Goal: Task Accomplishment & Management: Manage account settings

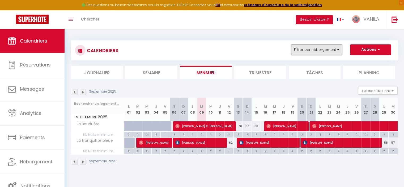
click at [325, 50] on button "Filtrer par hébergement" at bounding box center [316, 49] width 51 height 11
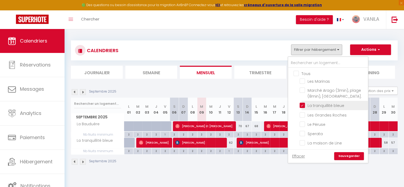
click at [301, 105] on input "La tranquillité bleue" at bounding box center [332, 104] width 66 height 5
checkbox input "false"
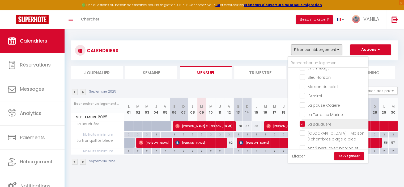
scroll to position [159, 0]
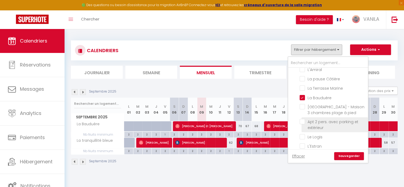
click at [303, 119] on input "Apt 2 pers. avec parking et extérieur" at bounding box center [332, 121] width 66 height 5
checkbox input "true"
checkbox input "false"
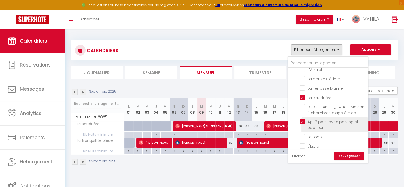
checkbox input "false"
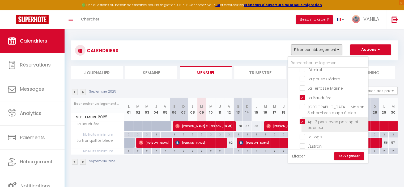
checkbox input "false"
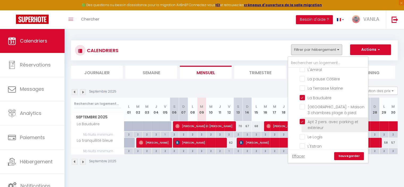
checkbox input "false"
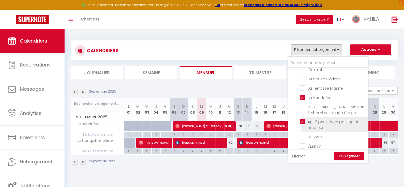
checkbox input "false"
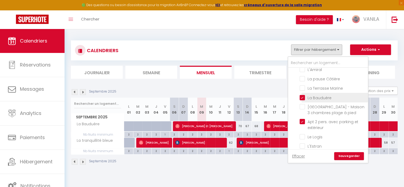
click at [303, 94] on input "La Bauduère" at bounding box center [332, 96] width 66 height 5
checkbox input "false"
click at [338, 155] on link "Sauvegarder" at bounding box center [349, 156] width 30 height 8
select select
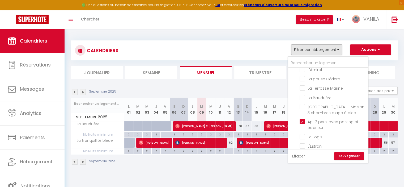
select select
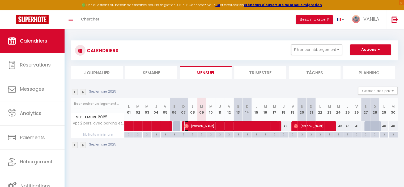
click at [265, 127] on span "[PERSON_NAME]" at bounding box center [230, 126] width 93 height 10
select select "OK"
select select "0"
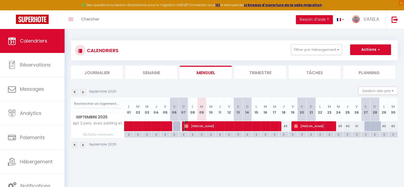
select select "1"
select select
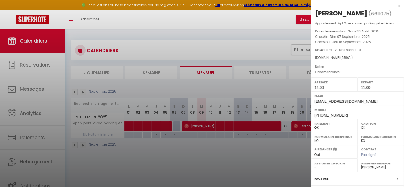
click at [265, 127] on div at bounding box center [202, 93] width 404 height 187
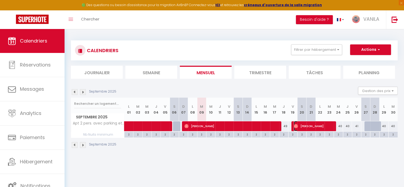
click at [300, 128] on span "[PERSON_NAME]" at bounding box center [313, 126] width 39 height 10
select select "32103"
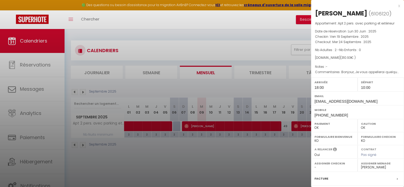
click at [239, 52] on div at bounding box center [202, 93] width 404 height 187
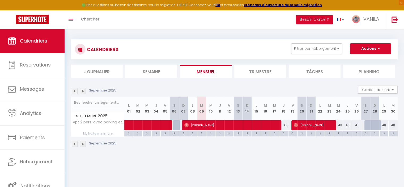
scroll to position [0, 0]
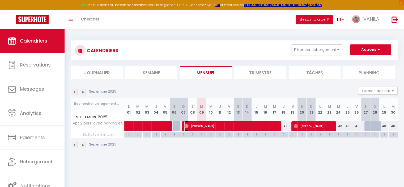
click at [229, 129] on span "[PERSON_NAME]" at bounding box center [230, 126] width 93 height 10
select select "0"
select select "31195"
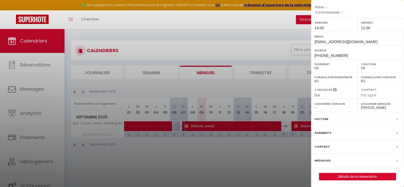
scroll to position [60, 0]
click at [234, 156] on div at bounding box center [202, 93] width 404 height 187
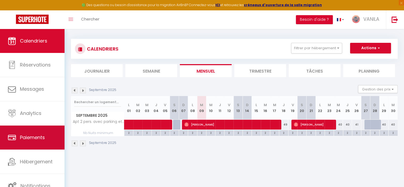
scroll to position [0, 0]
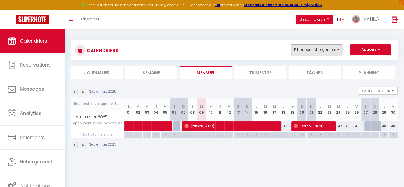
click at [311, 45] on button "Filtrer par hébergement" at bounding box center [316, 49] width 51 height 11
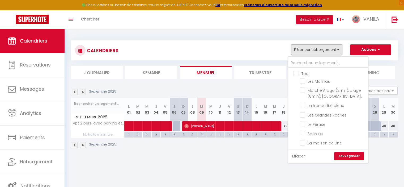
scroll to position [27, 0]
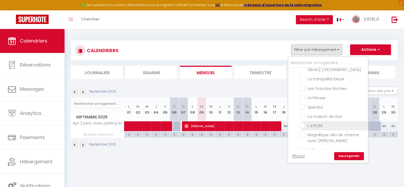
click at [300, 122] on input "L ATELIER" at bounding box center [332, 124] width 66 height 5
checkbox input "true"
checkbox input "false"
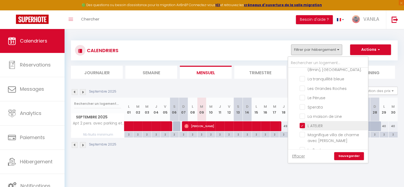
checkbox input "false"
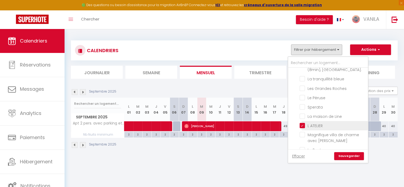
checkbox input "false"
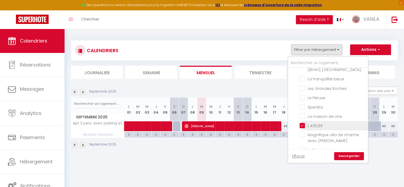
checkbox input "false"
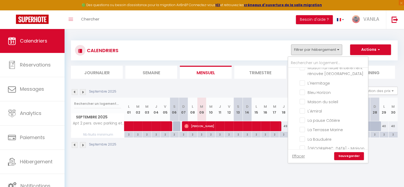
scroll to position [133, 0]
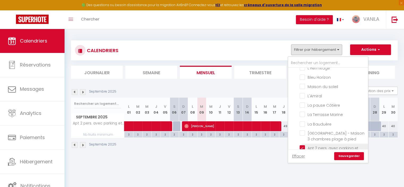
click at [304, 145] on input "Apt 2 pers. avec parking et extérieur" at bounding box center [332, 147] width 66 height 5
checkbox input "false"
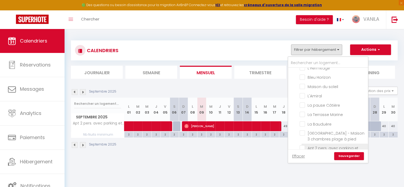
checkbox input "false"
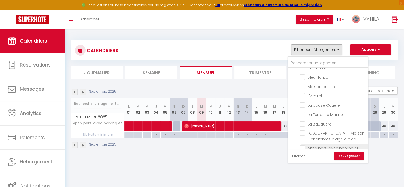
checkbox input "false"
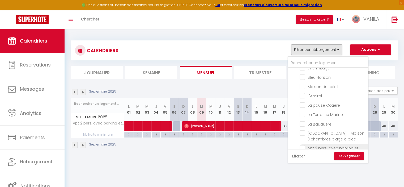
checkbox input "false"
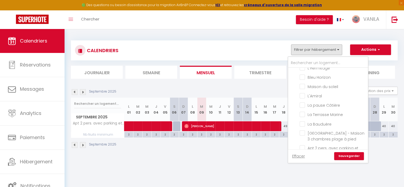
click at [345, 153] on link "Sauvegarder" at bounding box center [349, 156] width 30 height 8
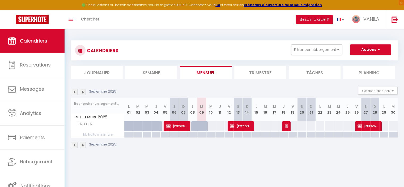
click at [84, 91] on img at bounding box center [83, 92] width 6 height 6
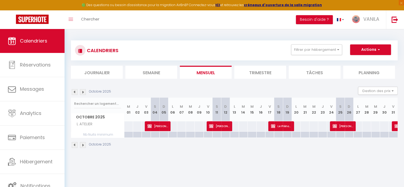
click at [84, 91] on img at bounding box center [83, 92] width 6 height 6
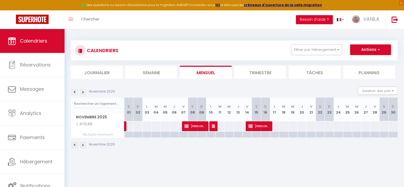
click at [75, 92] on img at bounding box center [75, 92] width 6 height 6
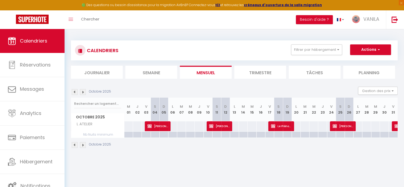
click at [82, 92] on img at bounding box center [83, 92] width 6 height 6
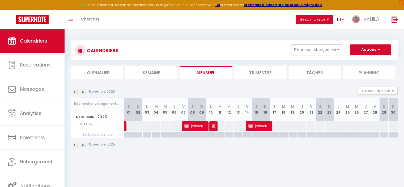
click at [82, 91] on img at bounding box center [83, 92] width 6 height 6
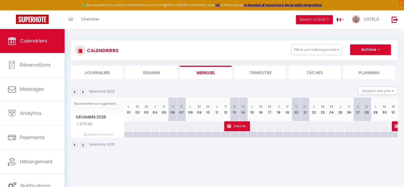
click at [82, 91] on img at bounding box center [83, 92] width 6 height 6
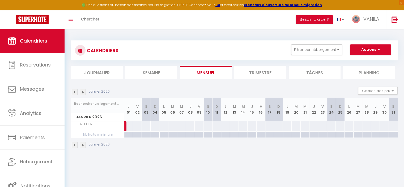
click at [82, 91] on img at bounding box center [83, 92] width 6 height 6
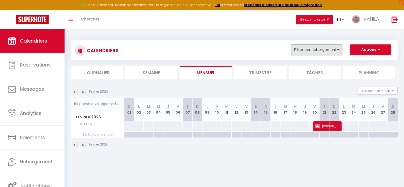
click at [312, 49] on button "Filtrer par hébergement" at bounding box center [316, 49] width 51 height 11
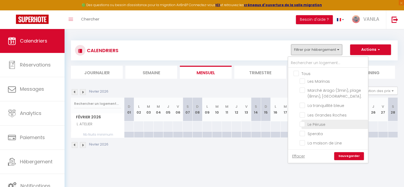
scroll to position [27, 0]
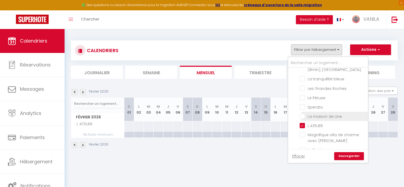
click at [300, 114] on input "La maison de Line" at bounding box center [332, 115] width 66 height 5
checkbox input "true"
checkbox input "false"
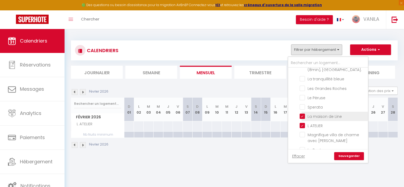
checkbox input "false"
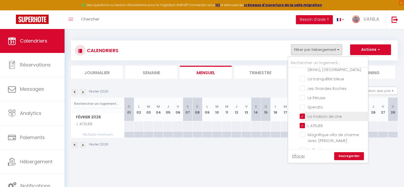
checkbox input "false"
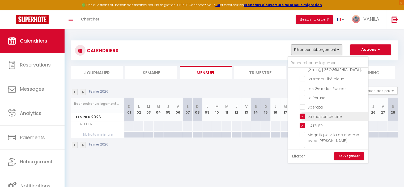
checkbox input "false"
click at [352, 158] on link "Sauvegarder" at bounding box center [349, 156] width 30 height 8
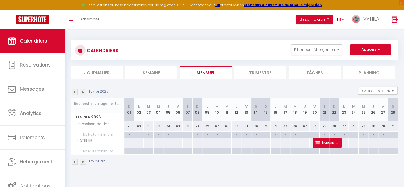
click at [74, 92] on img at bounding box center [75, 92] width 6 height 6
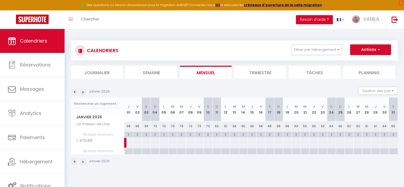
click at [74, 92] on img at bounding box center [75, 92] width 6 height 6
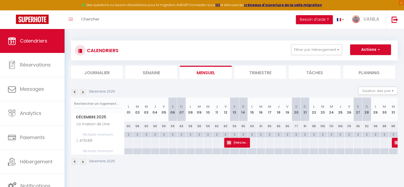
click at [74, 92] on img at bounding box center [75, 92] width 6 height 6
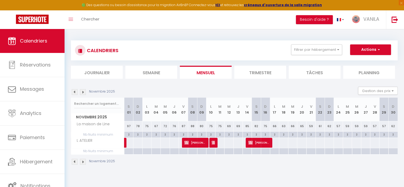
click at [74, 92] on img at bounding box center [75, 92] width 6 height 6
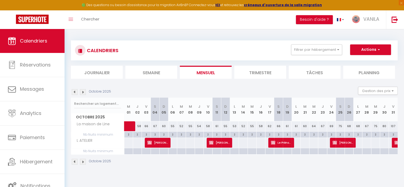
click at [74, 92] on img at bounding box center [75, 92] width 6 height 6
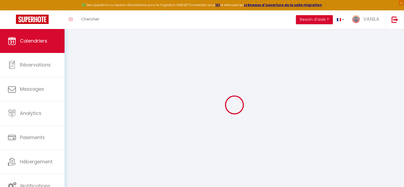
select select "0"
select select "31195"
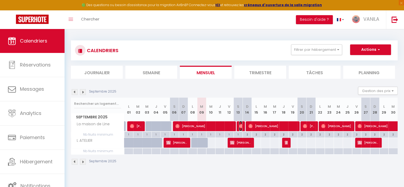
click at [241, 128] on img at bounding box center [241, 126] width 4 height 4
select select "13636"
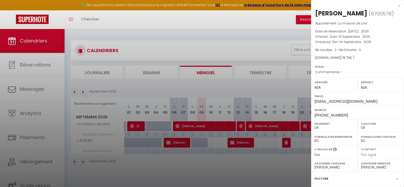
click at [241, 128] on div at bounding box center [202, 93] width 404 height 187
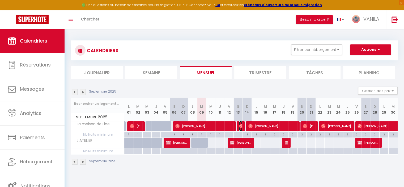
click at [241, 128] on img at bounding box center [241, 126] width 4 height 4
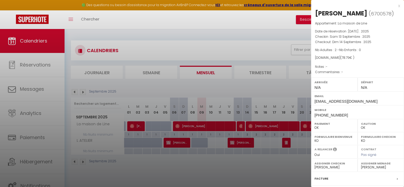
click at [258, 170] on div at bounding box center [202, 93] width 404 height 187
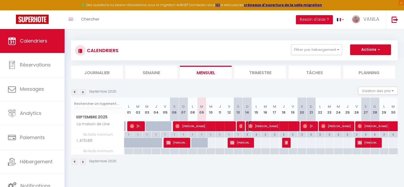
click at [260, 125] on span "[PERSON_NAME]" at bounding box center [272, 126] width 48 height 10
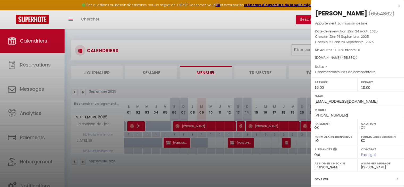
click at [253, 169] on div at bounding box center [202, 93] width 404 height 187
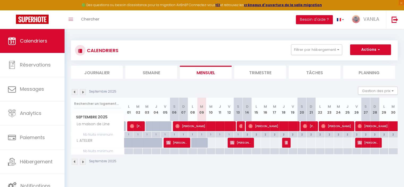
click at [83, 91] on img at bounding box center [83, 92] width 6 height 6
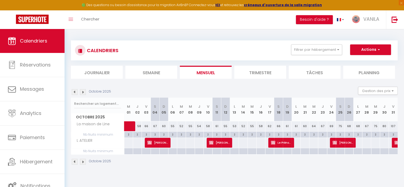
click at [73, 91] on img at bounding box center [75, 92] width 6 height 6
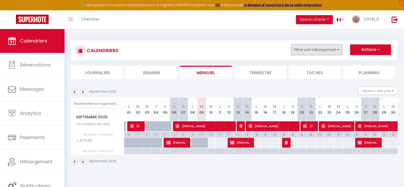
click at [293, 50] on button "Filtrer par hébergement" at bounding box center [316, 49] width 51 height 11
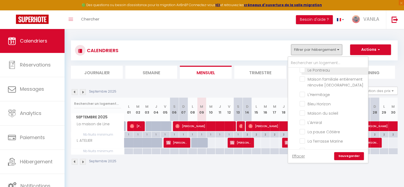
scroll to position [133, 0]
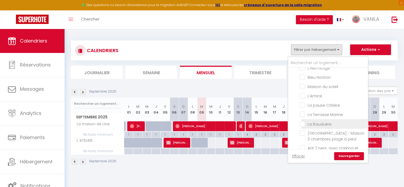
click at [305, 121] on input "La Bauduère" at bounding box center [332, 123] width 66 height 5
checkbox input "true"
click at [347, 156] on link "Sauvegarder" at bounding box center [349, 156] width 30 height 8
